Goal: Find specific page/section: Find specific page/section

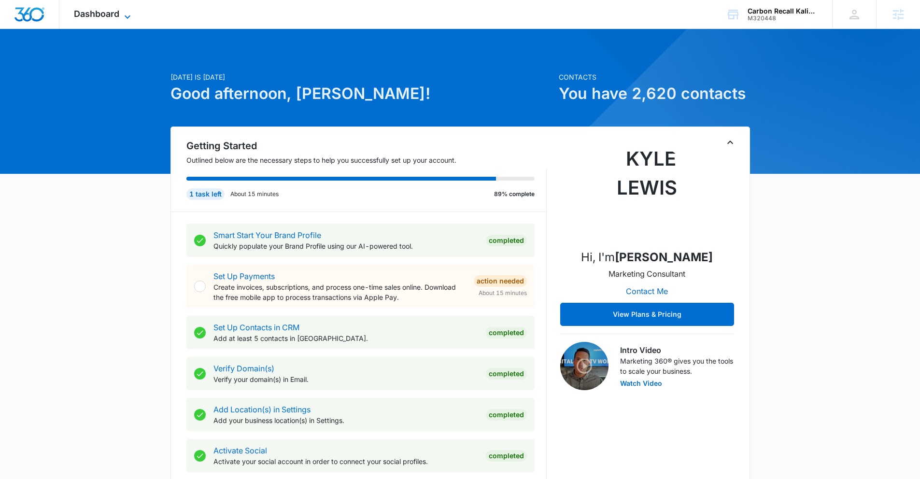
click at [101, 17] on span "Dashboard" at bounding box center [96, 14] width 45 height 10
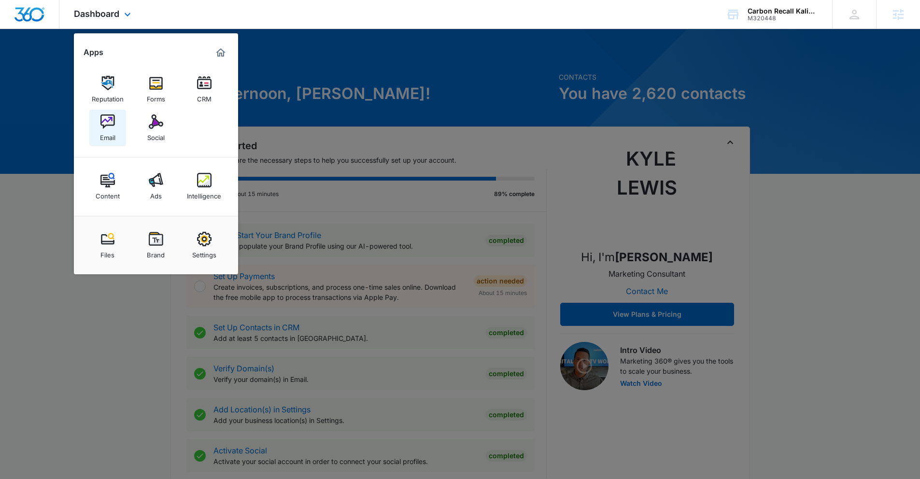
click at [109, 131] on div "Email" at bounding box center [107, 135] width 15 height 13
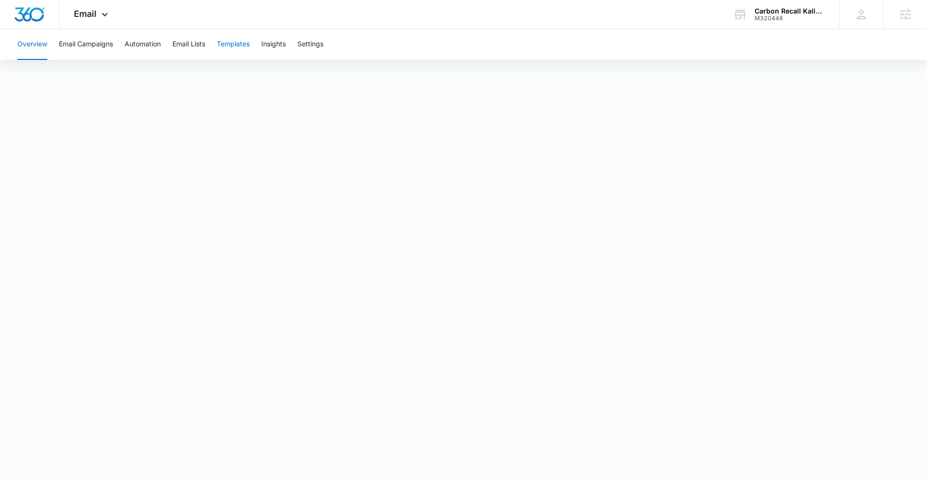
click at [221, 42] on button "Templates" at bounding box center [233, 44] width 33 height 31
